Goal: Information Seeking & Learning: Understand process/instructions

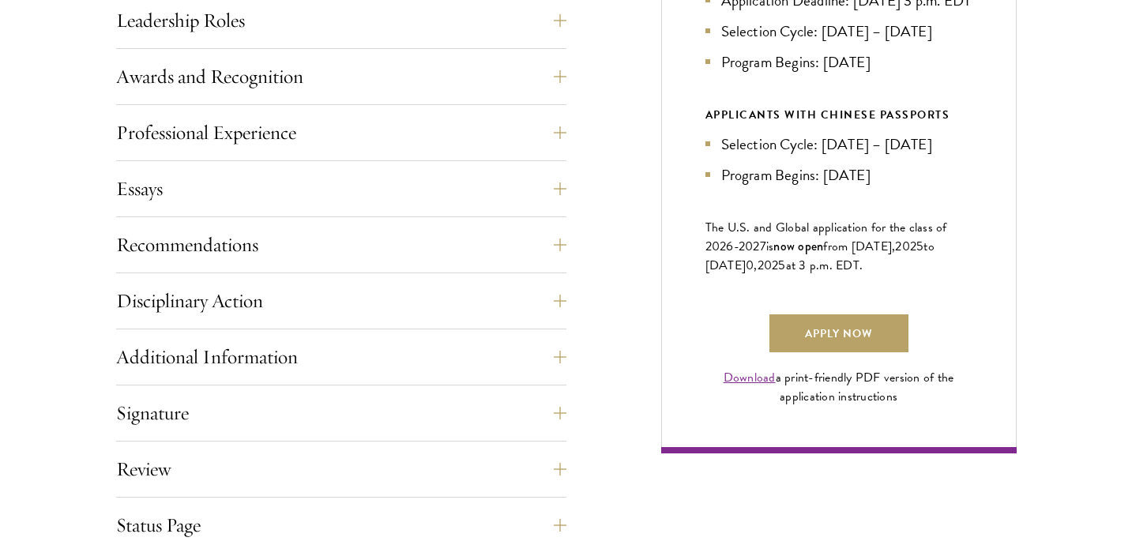
scroll to position [1167, 0]
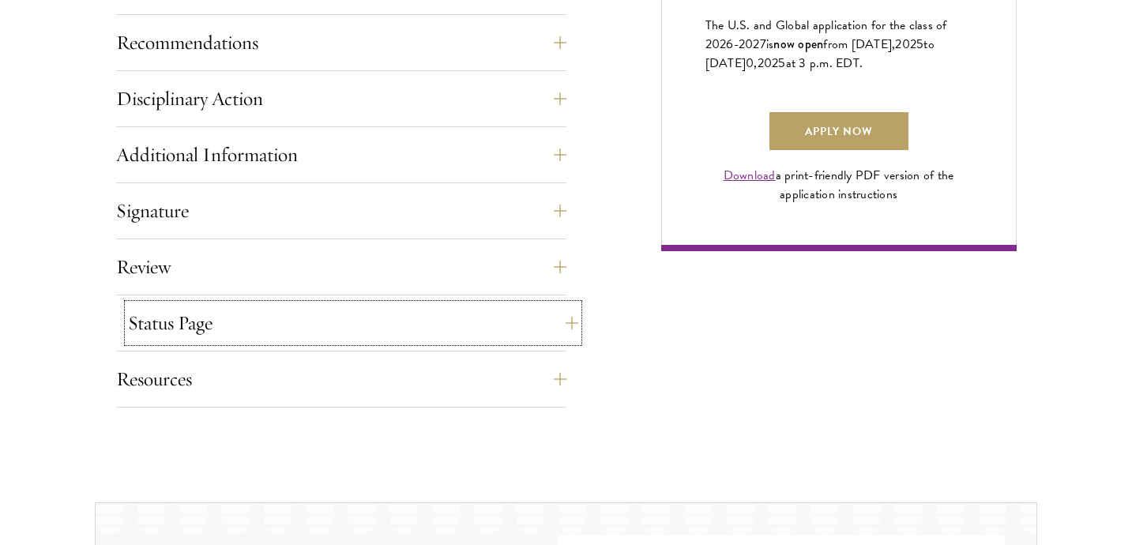
click at [477, 320] on button "Status Page" at bounding box center [353, 323] width 450 height 38
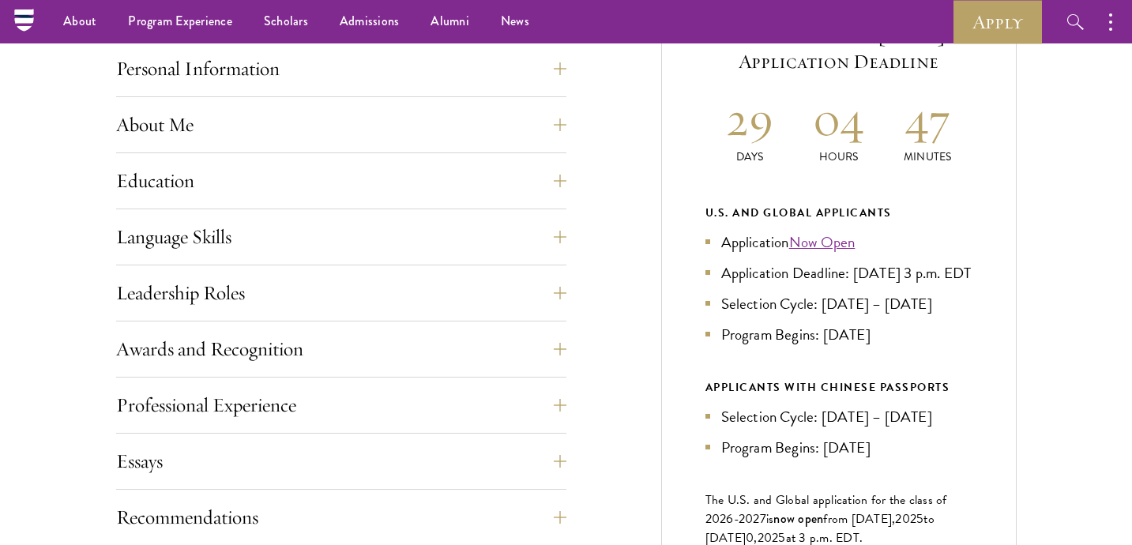
scroll to position [585, 0]
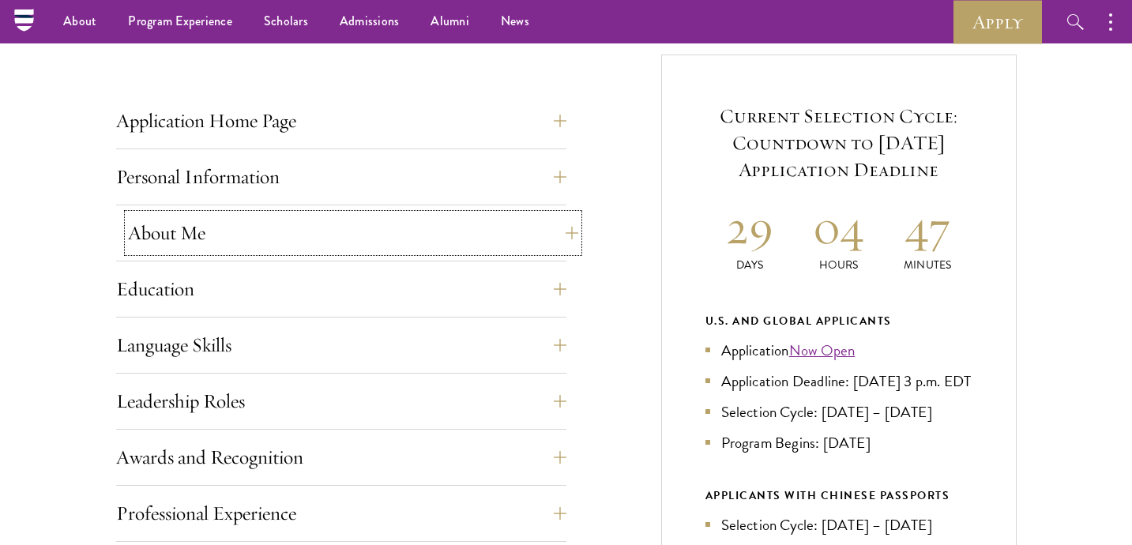
click at [412, 225] on button "About Me" at bounding box center [353, 233] width 450 height 38
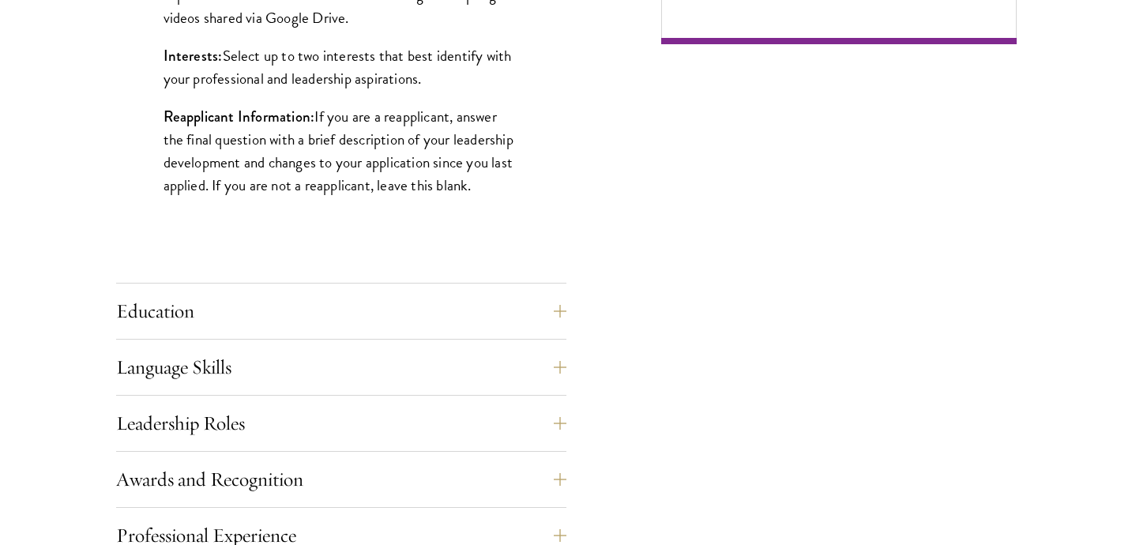
scroll to position [1375, 0]
click at [374, 316] on button "Education" at bounding box center [353, 310] width 450 height 38
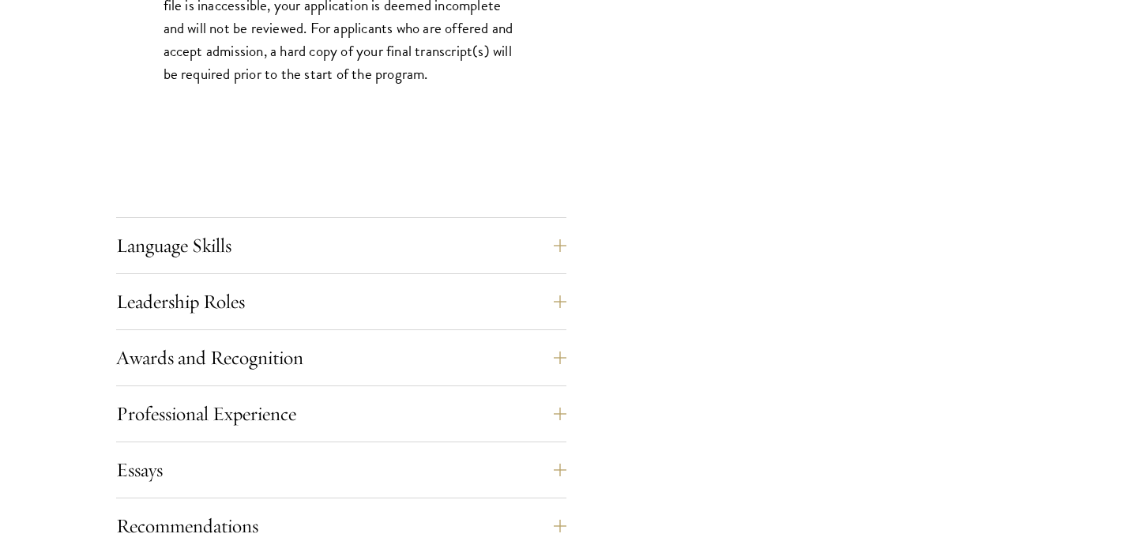
scroll to position [2653, 0]
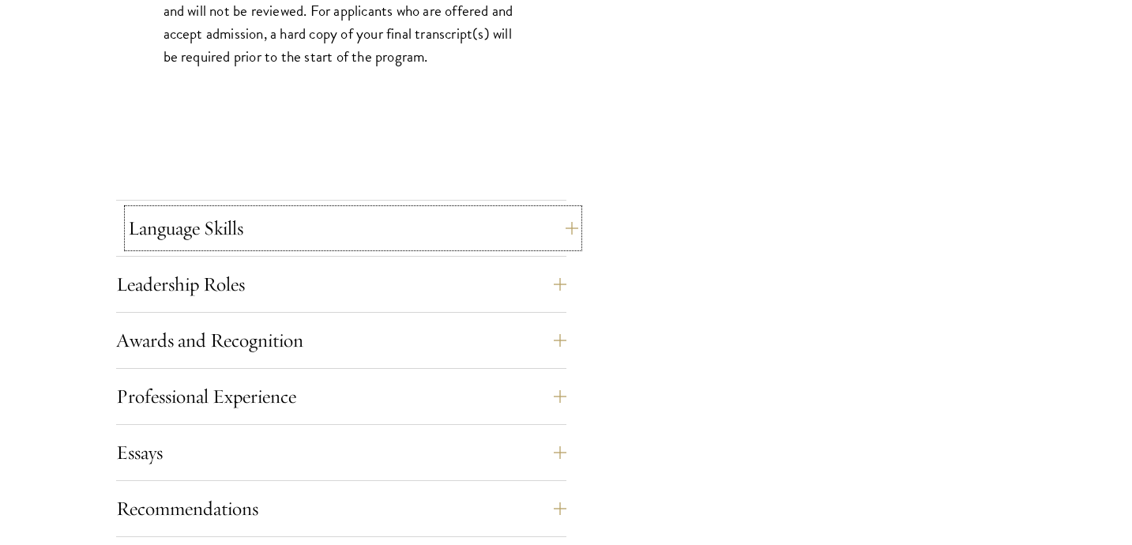
click at [348, 242] on button "Language Skills" at bounding box center [353, 228] width 450 height 38
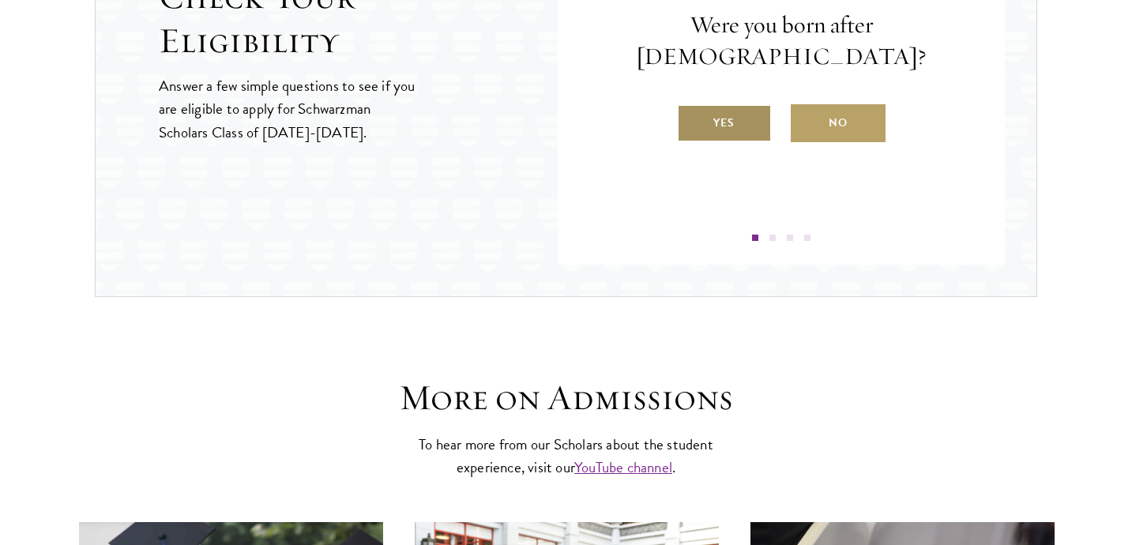
click at [732, 104] on label "Yes" at bounding box center [724, 123] width 95 height 38
click at [691, 106] on input "Yes" at bounding box center [684, 113] width 14 height 14
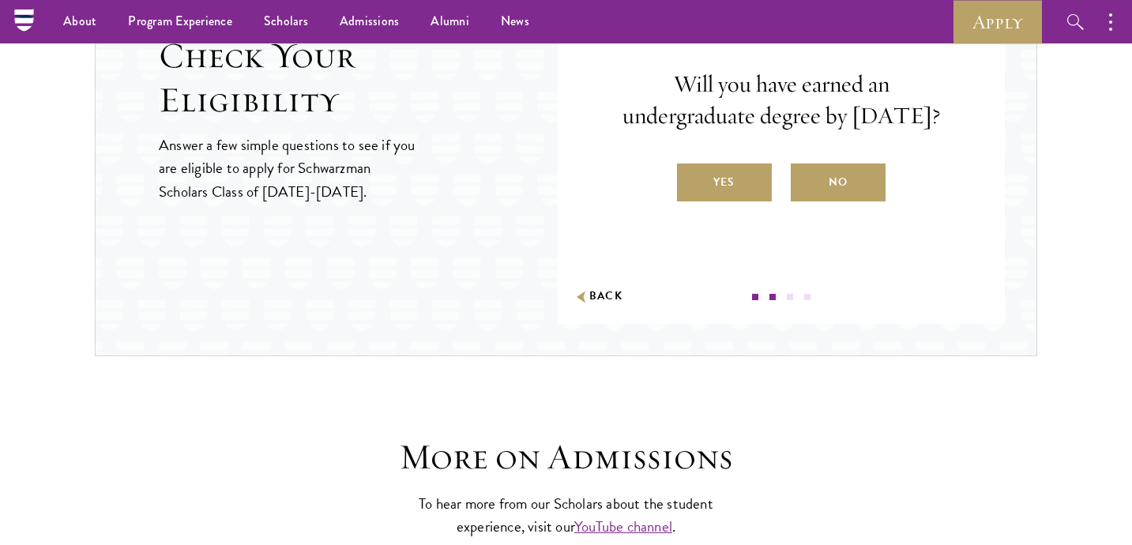
scroll to position [2587, 0]
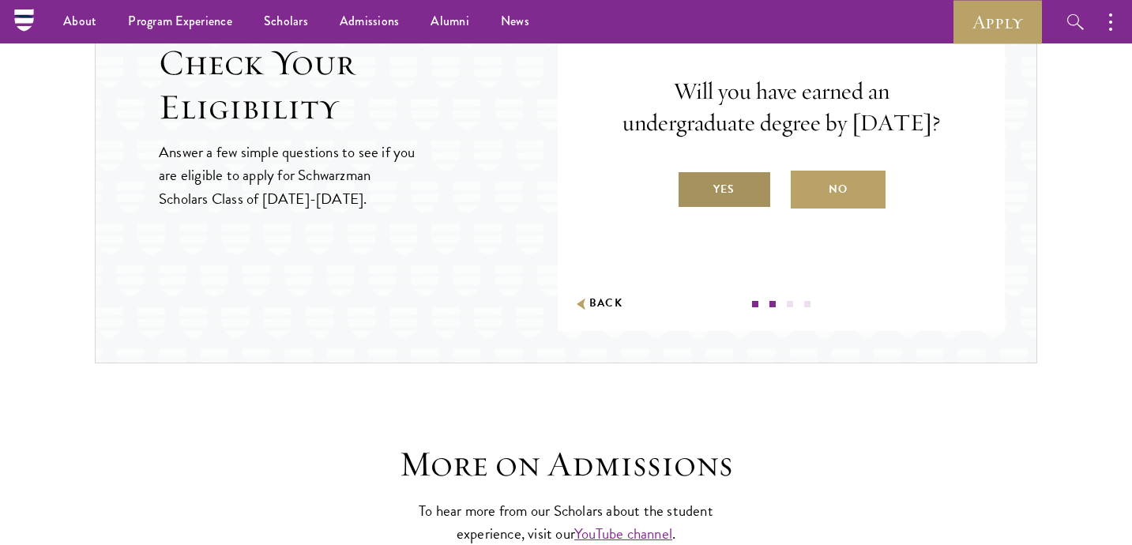
click at [717, 205] on label "Yes" at bounding box center [724, 190] width 95 height 38
click at [691, 186] on input "Yes" at bounding box center [684, 179] width 14 height 14
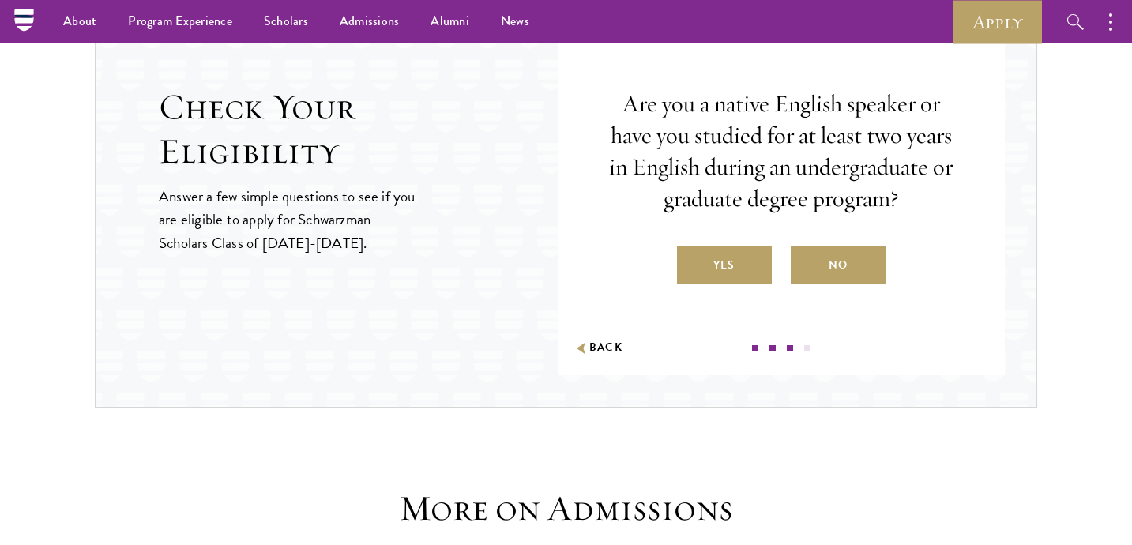
scroll to position [2539, 0]
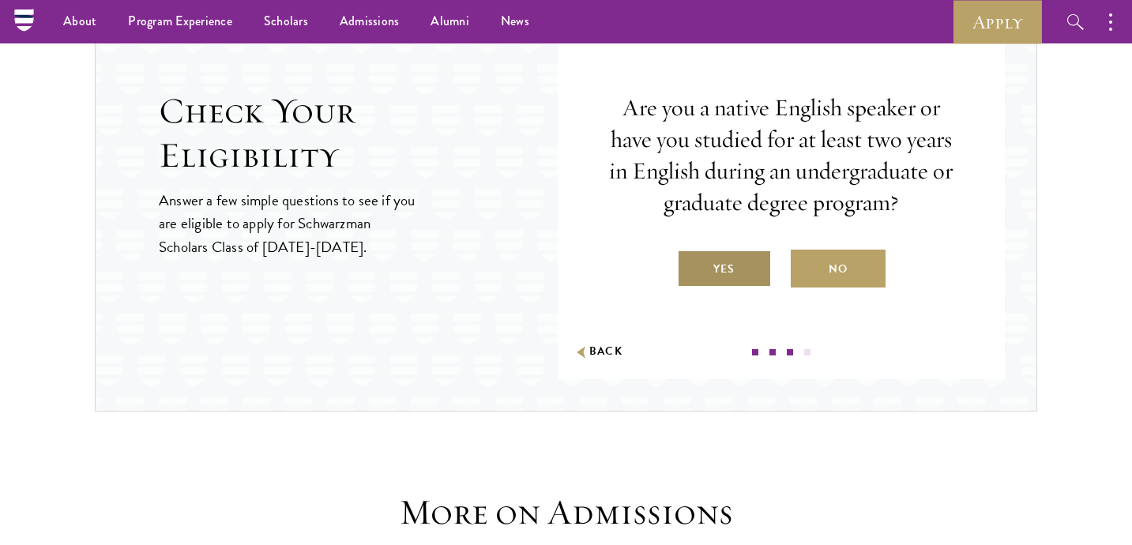
click at [706, 280] on label "Yes" at bounding box center [724, 269] width 95 height 38
click at [691, 266] on input "Yes" at bounding box center [684, 259] width 14 height 14
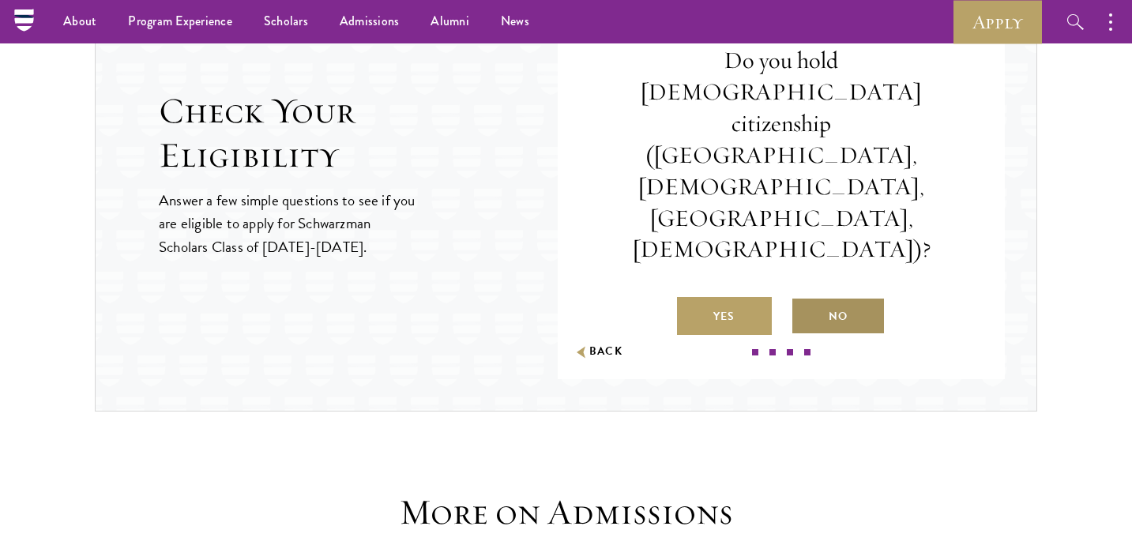
click at [820, 297] on label "No" at bounding box center [838, 316] width 95 height 38
click at [805, 299] on input "No" at bounding box center [798, 306] width 14 height 14
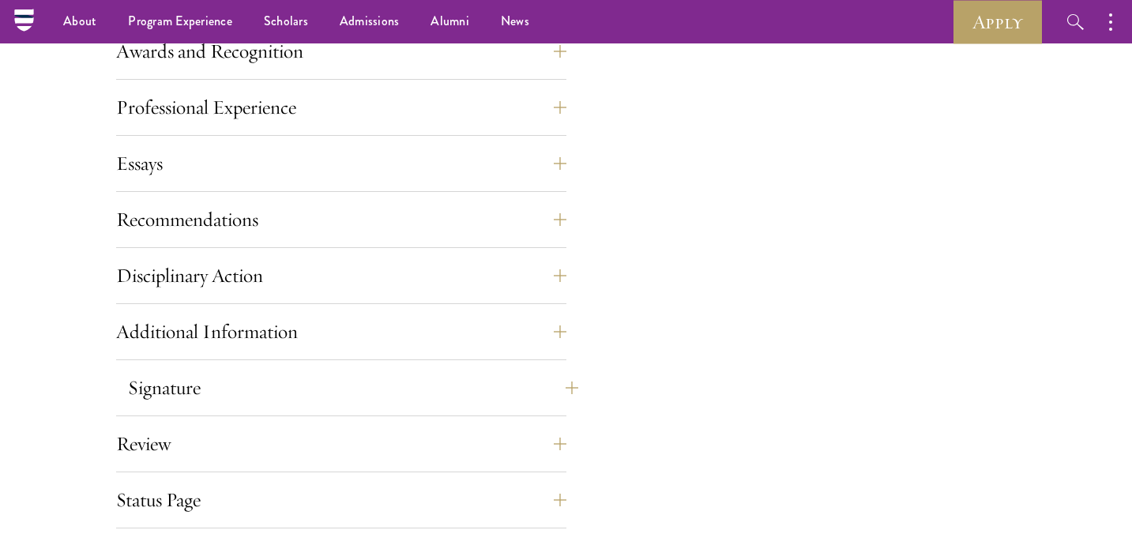
scroll to position [1779, 0]
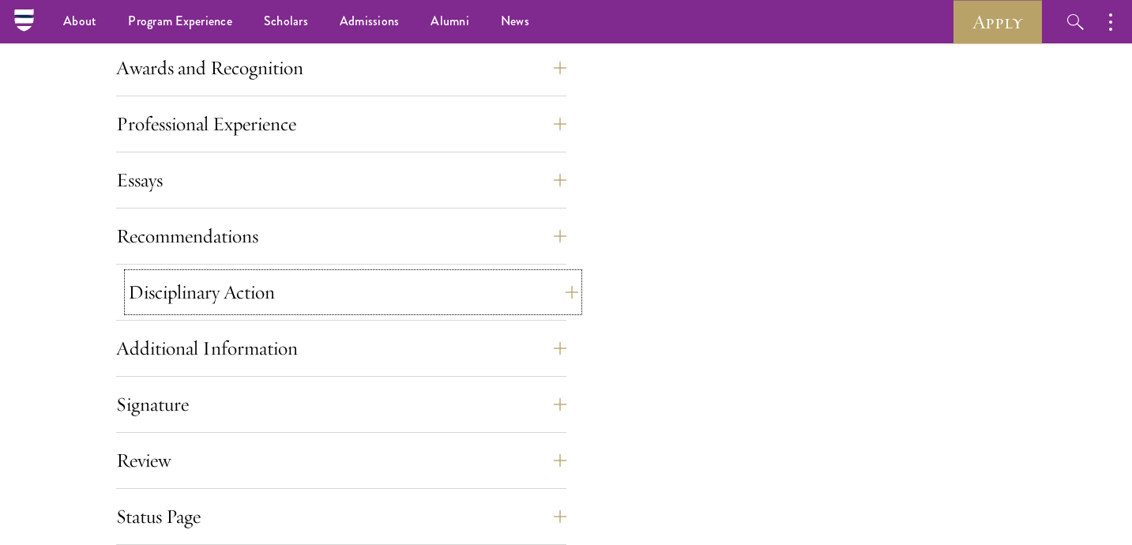
click at [460, 295] on button "Disciplinary Action" at bounding box center [353, 292] width 450 height 38
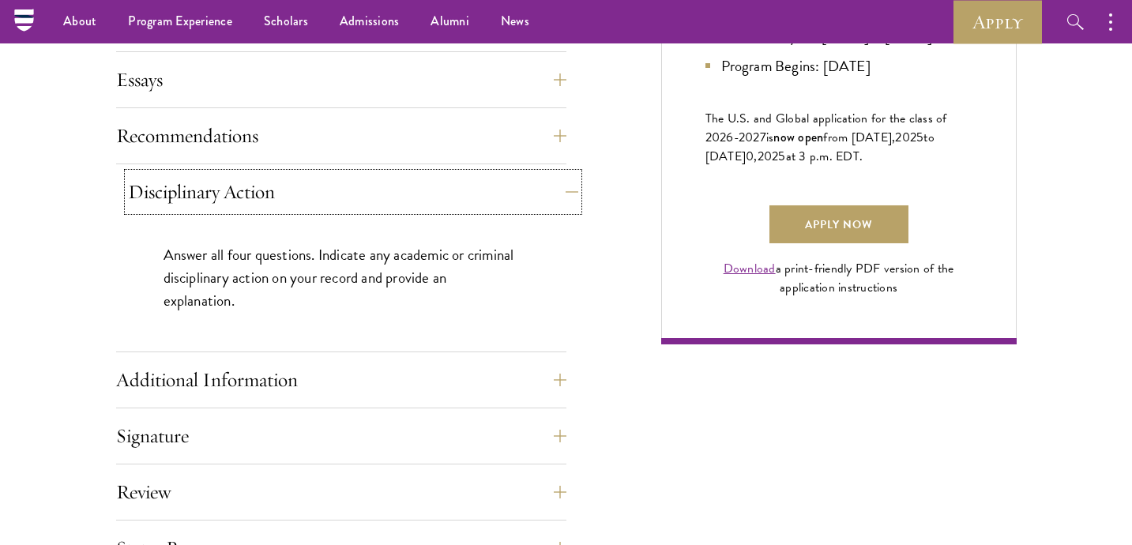
scroll to position [974, 0]
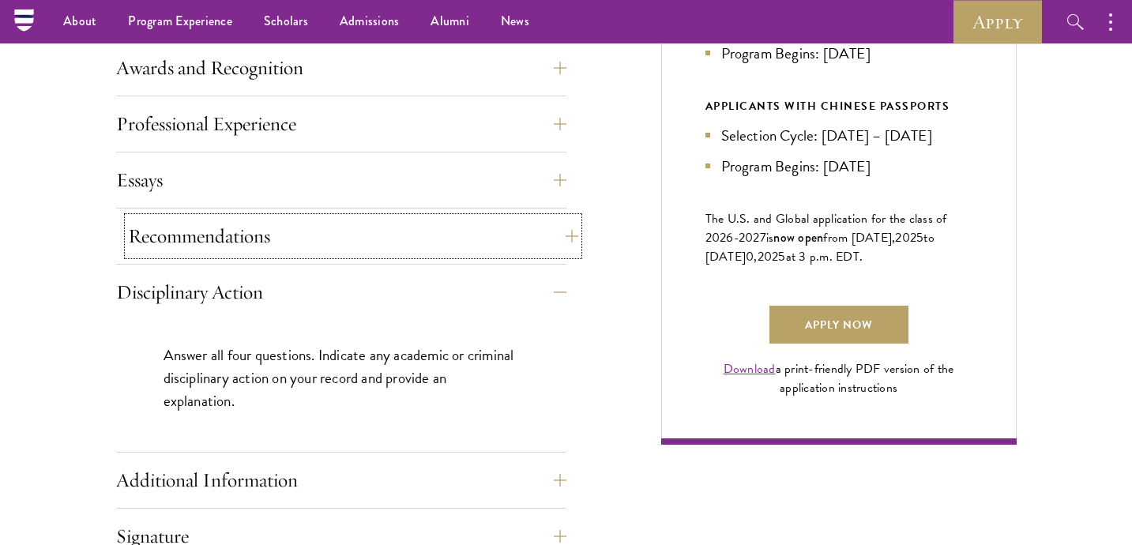
click at [458, 239] on button "Recommendations" at bounding box center [353, 236] width 450 height 38
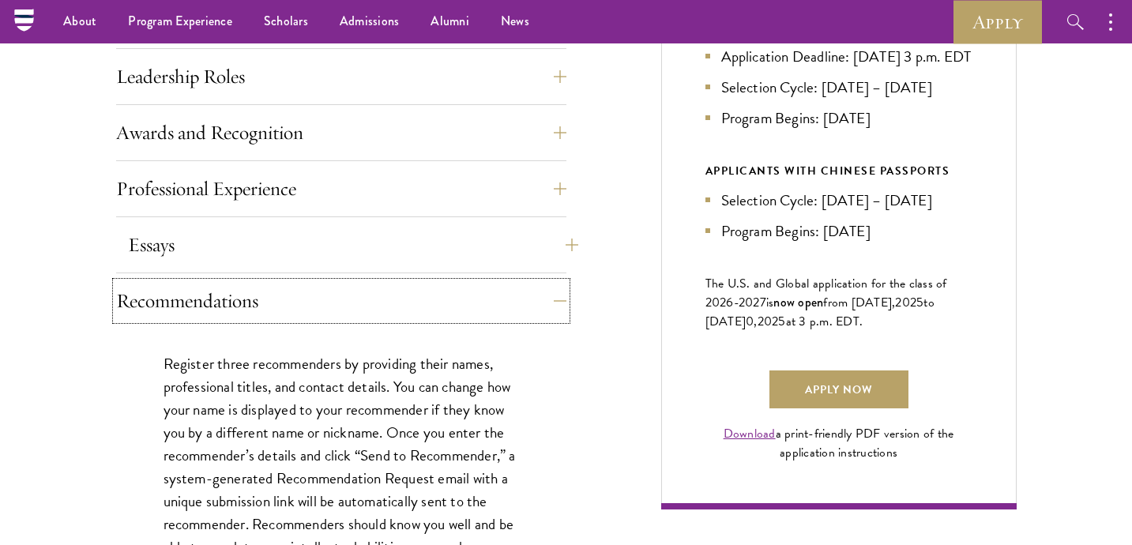
scroll to position [908, 0]
click at [430, 176] on button "Professional Experience" at bounding box center [353, 190] width 450 height 38
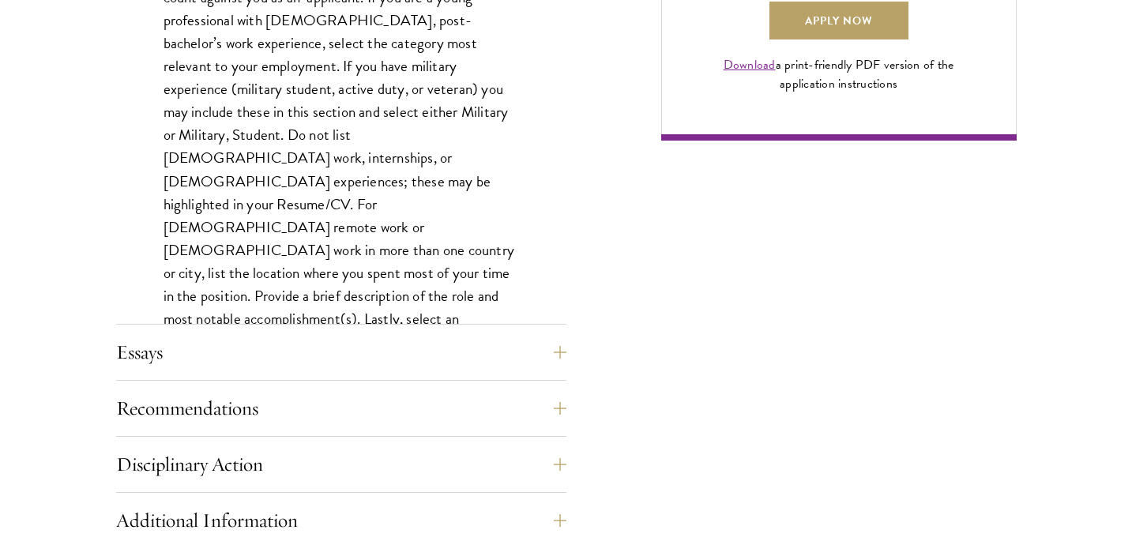
scroll to position [1340, 0]
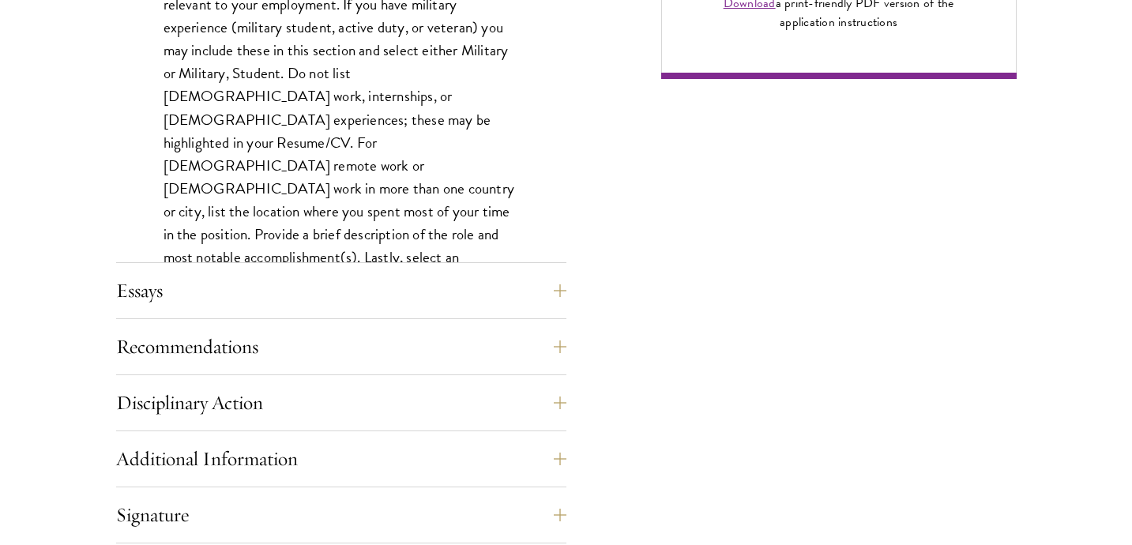
click at [430, 267] on div "Application Home Page The online application form must be completed in English.…" at bounding box center [341, 29] width 450 height 1365
click at [464, 272] on button "Essays" at bounding box center [353, 291] width 450 height 38
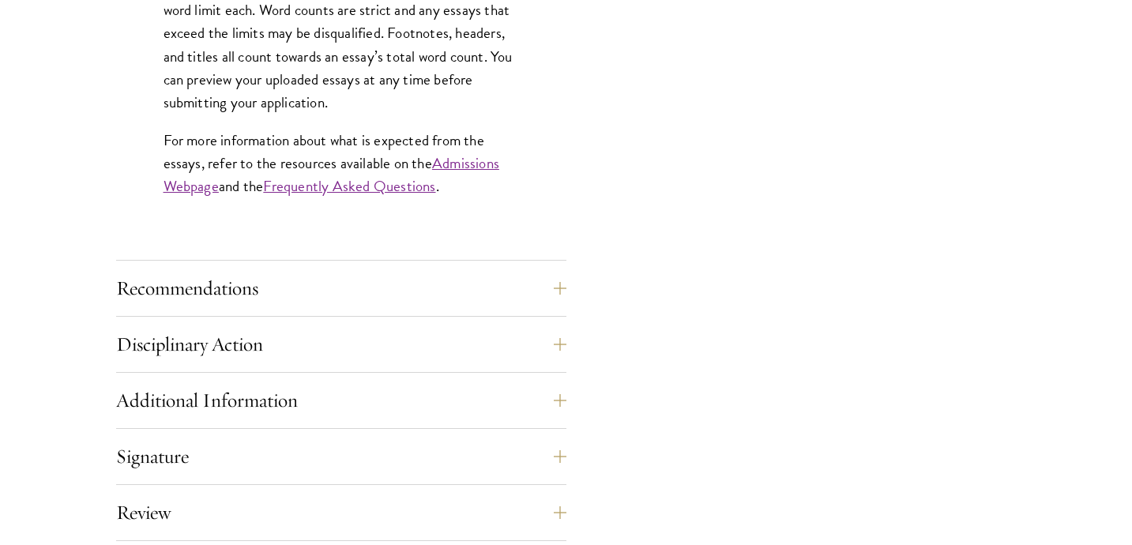
scroll to position [1463, 0]
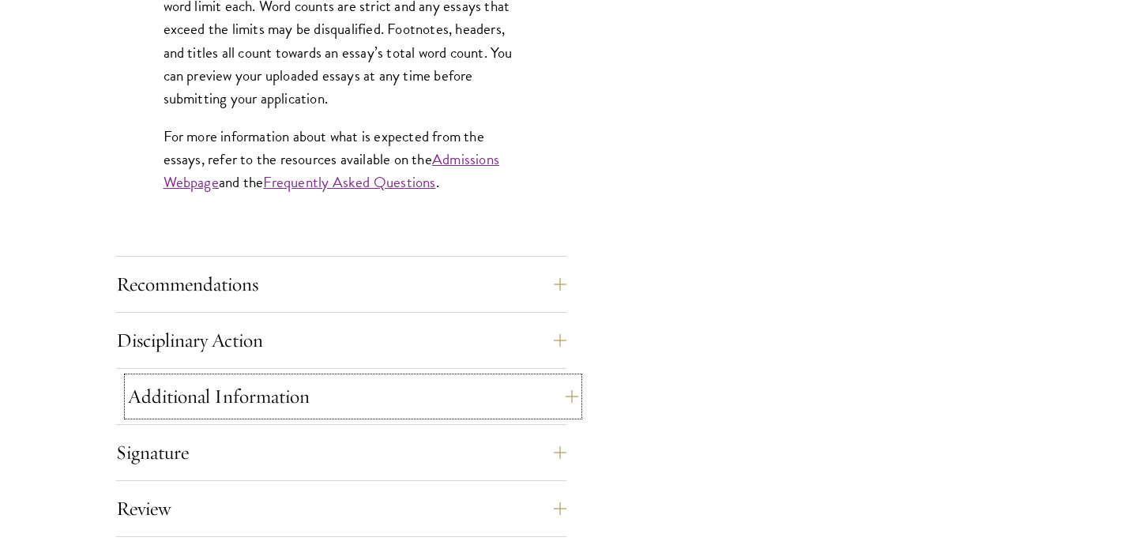
click at [395, 400] on button "Additional Information" at bounding box center [353, 397] width 450 height 38
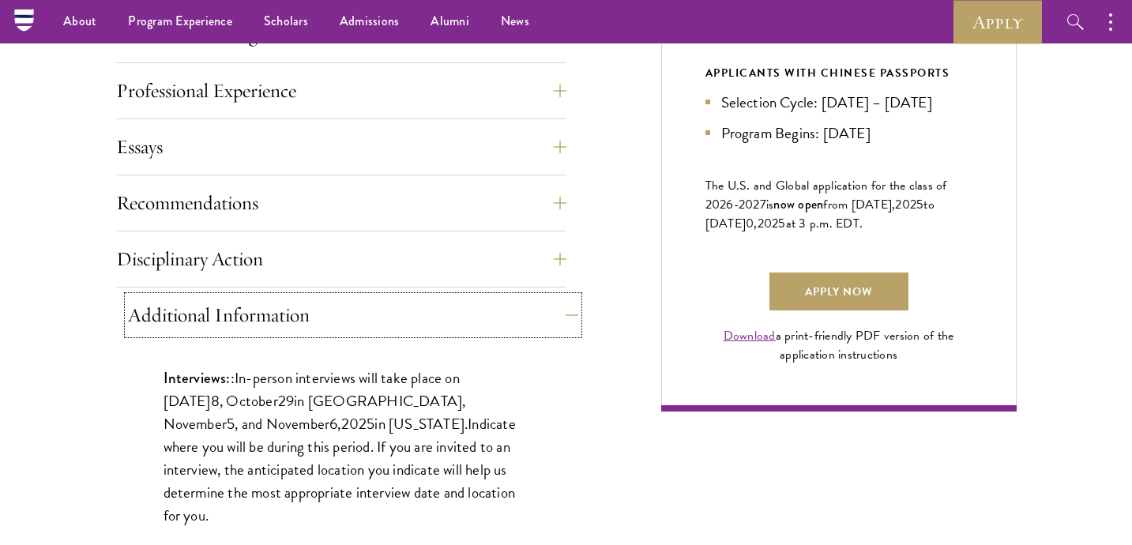
scroll to position [1004, 0]
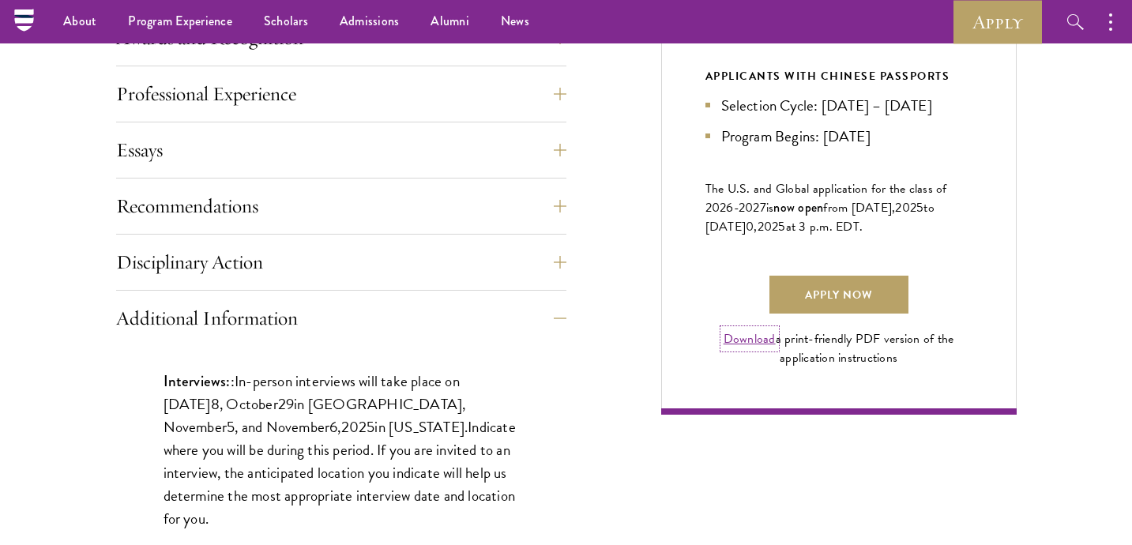
click at [756, 348] on link "Download" at bounding box center [750, 338] width 52 height 19
